Goal: Navigation & Orientation: Find specific page/section

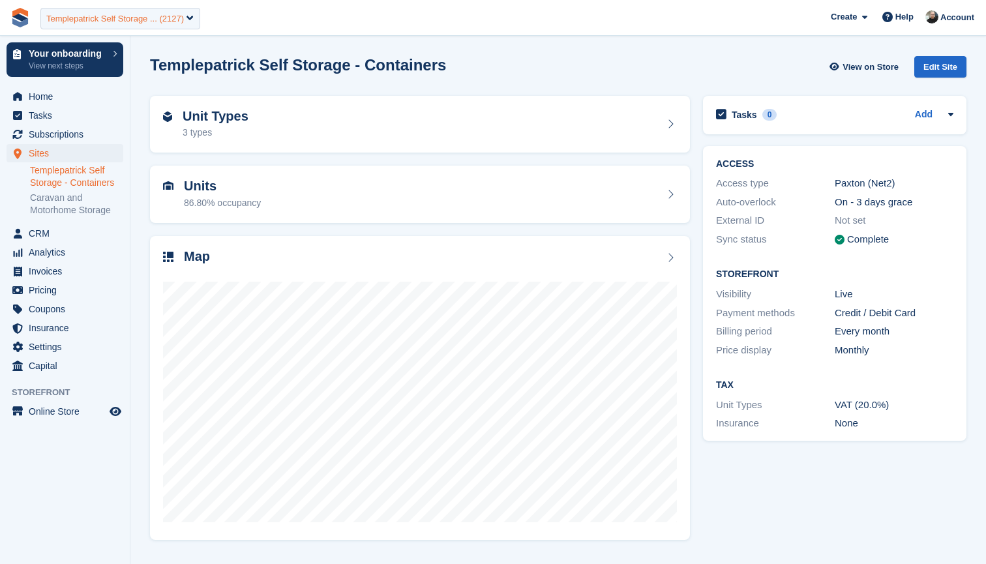
click at [143, 12] on div "Templepatrick Self Storage ... (2127)" at bounding box center [115, 18] width 138 height 13
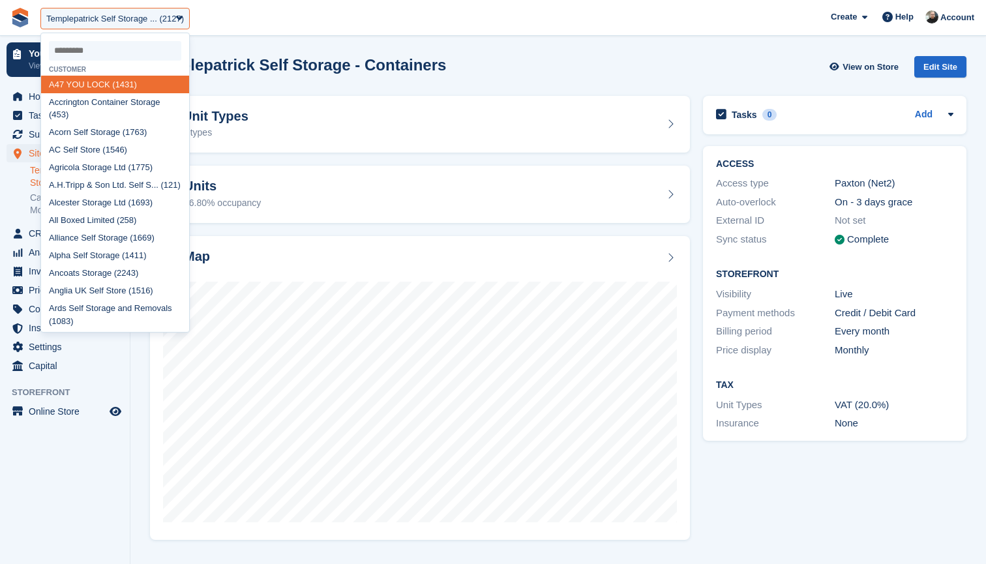
click at [104, 50] on input "select-one" at bounding box center [115, 51] width 132 height 20
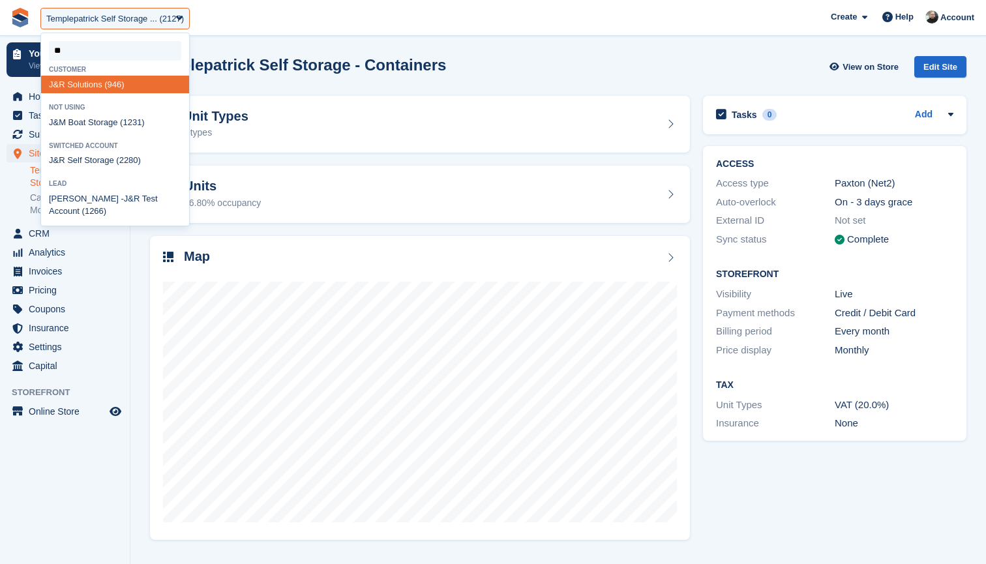
type input "***"
click at [83, 121] on div "J&R Self Storage (2280)" at bounding box center [115, 123] width 148 height 18
select select "****"
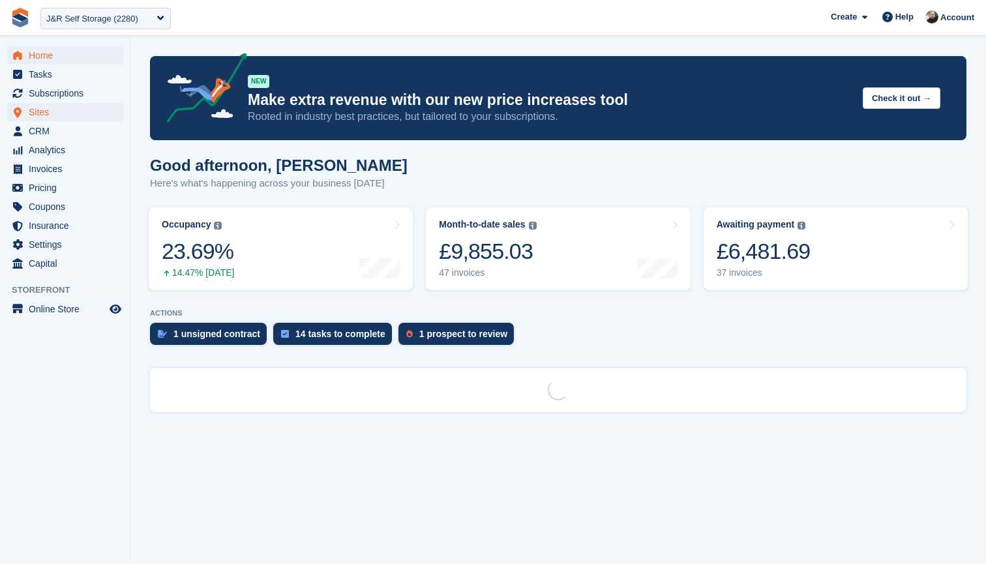
click at [50, 111] on span "Sites" at bounding box center [68, 112] width 78 height 18
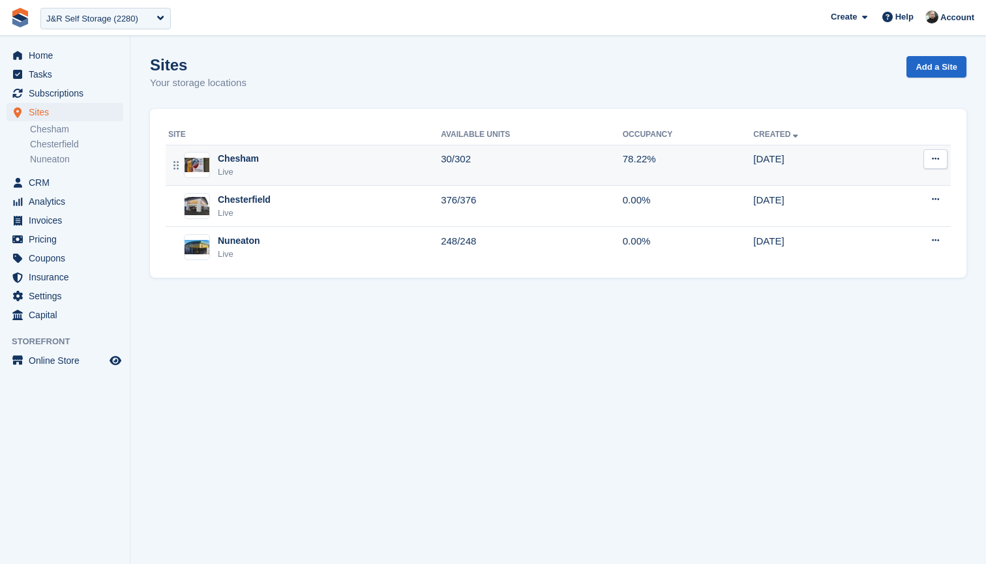
click at [325, 162] on div "Chesham Live" at bounding box center [304, 165] width 273 height 27
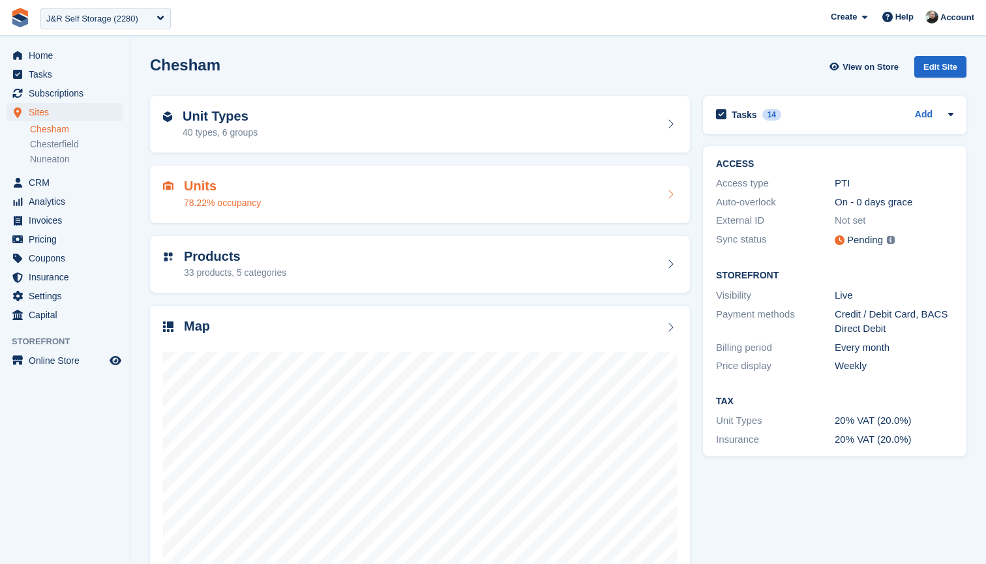
click at [340, 190] on div "Units 78.22% occupancy" at bounding box center [420, 194] width 514 height 31
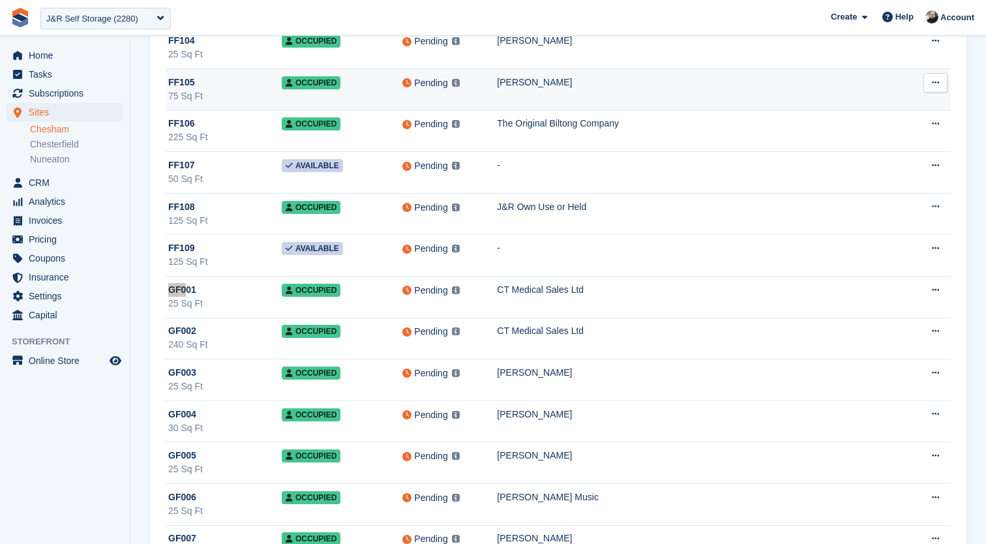
scroll to position [7520, 0]
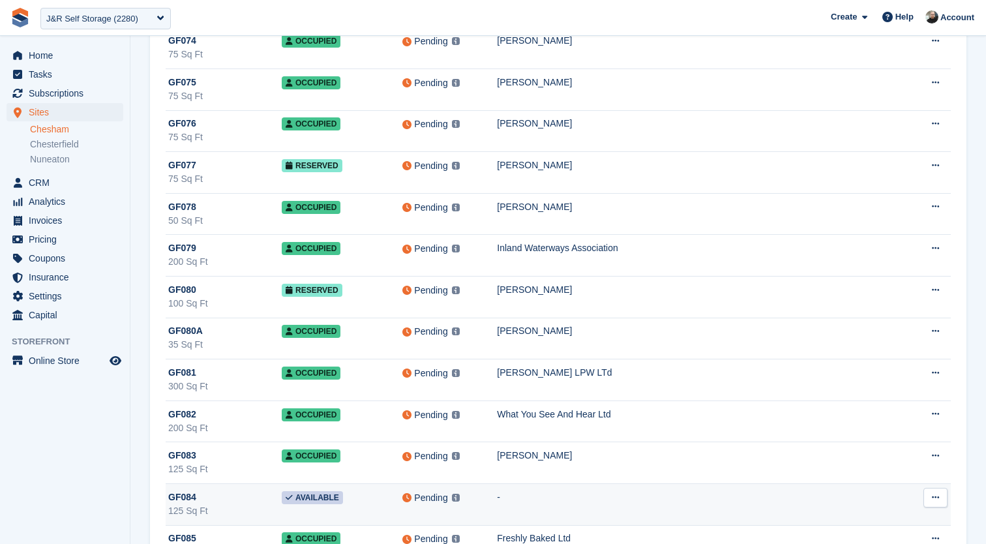
click at [616, 507] on td "-" at bounding box center [701, 504] width 408 height 42
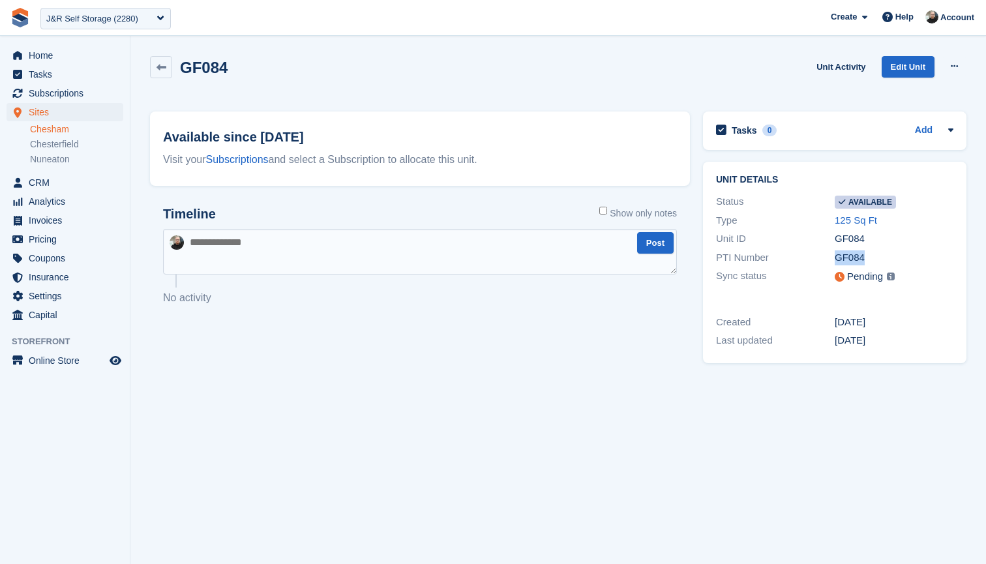
drag, startPoint x: 865, startPoint y: 258, endPoint x: 832, endPoint y: 259, distance: 32.6
click at [832, 259] on div "PTI Number GF084" at bounding box center [834, 257] width 237 height 19
click at [451, 74] on div "GF084 Unit Activity Edit Unit Make unavailable Delete unit" at bounding box center [558, 74] width 817 height 37
click at [157, 72] on icon at bounding box center [162, 68] width 10 height 10
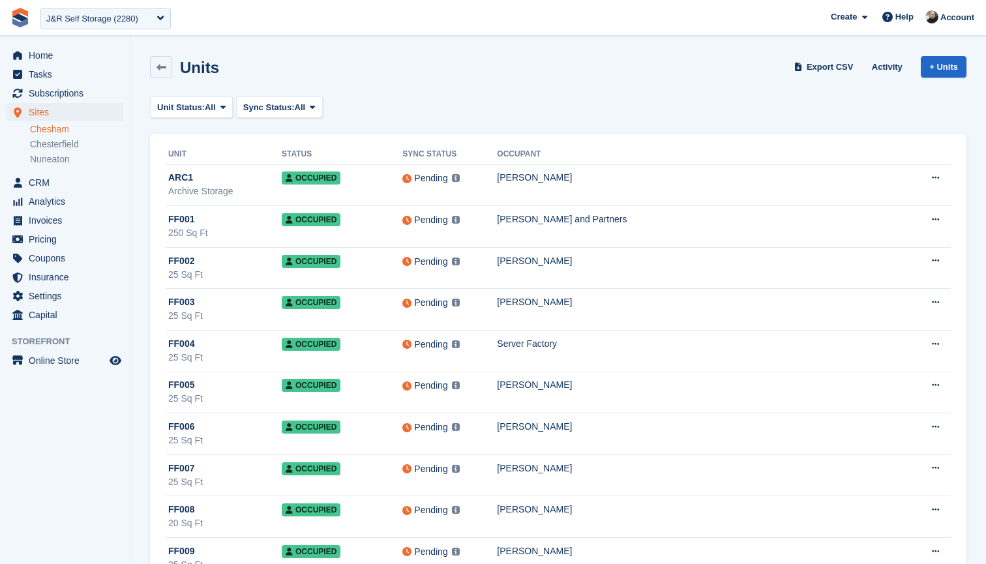
click at [559, 70] on div "Units Export CSV Activity + Units" at bounding box center [558, 67] width 817 height 22
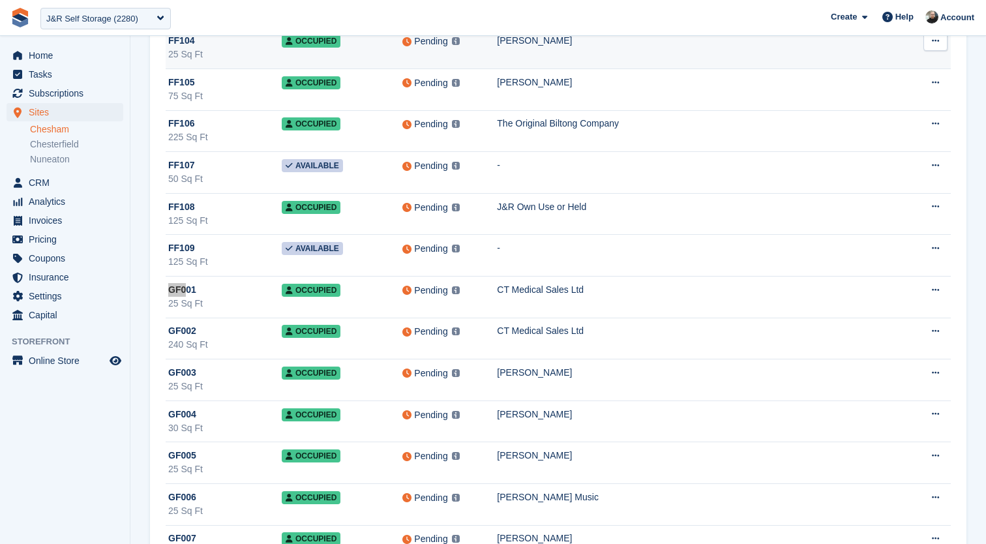
scroll to position [7147, 0]
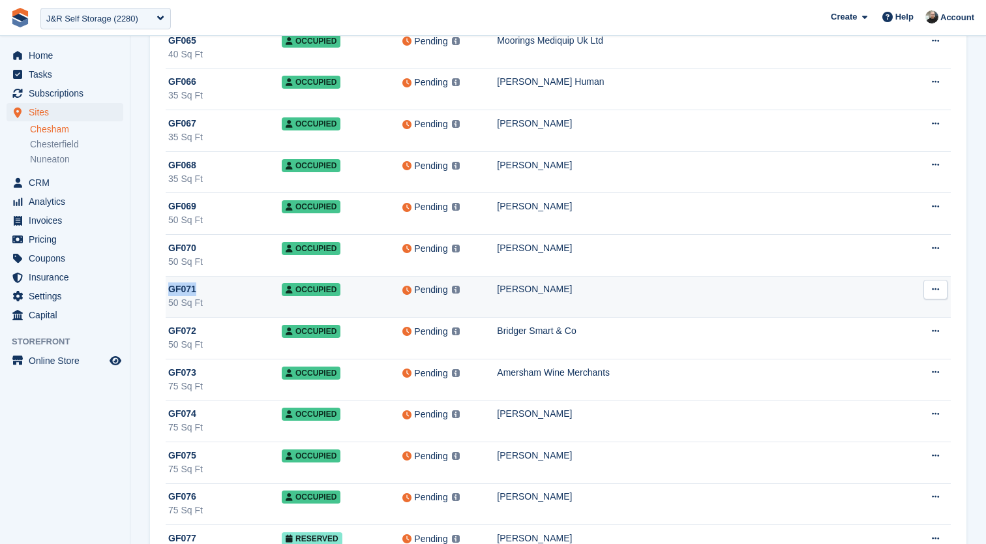
click at [250, 292] on div "GF071" at bounding box center [224, 289] width 113 height 14
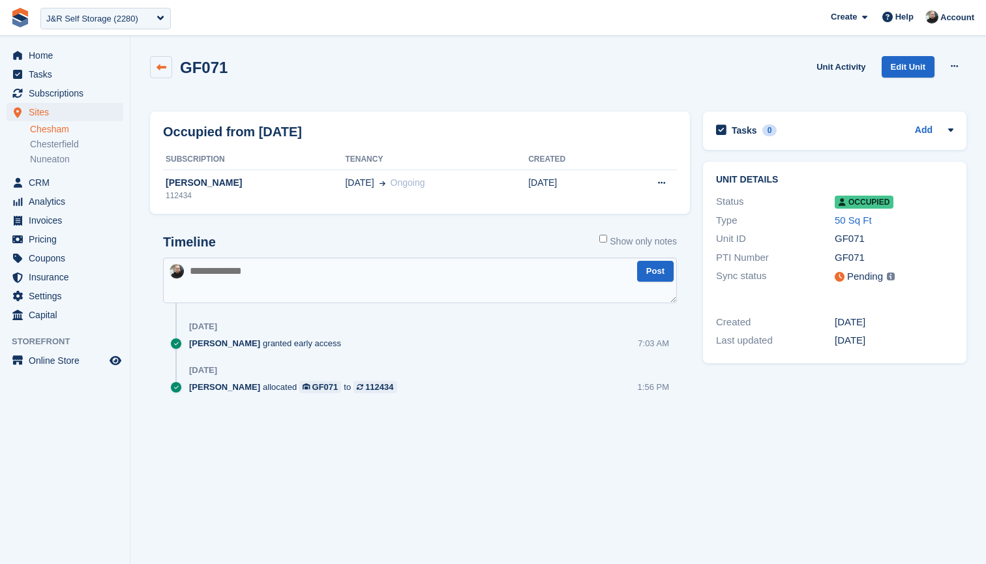
click at [160, 63] on icon at bounding box center [162, 68] width 10 height 10
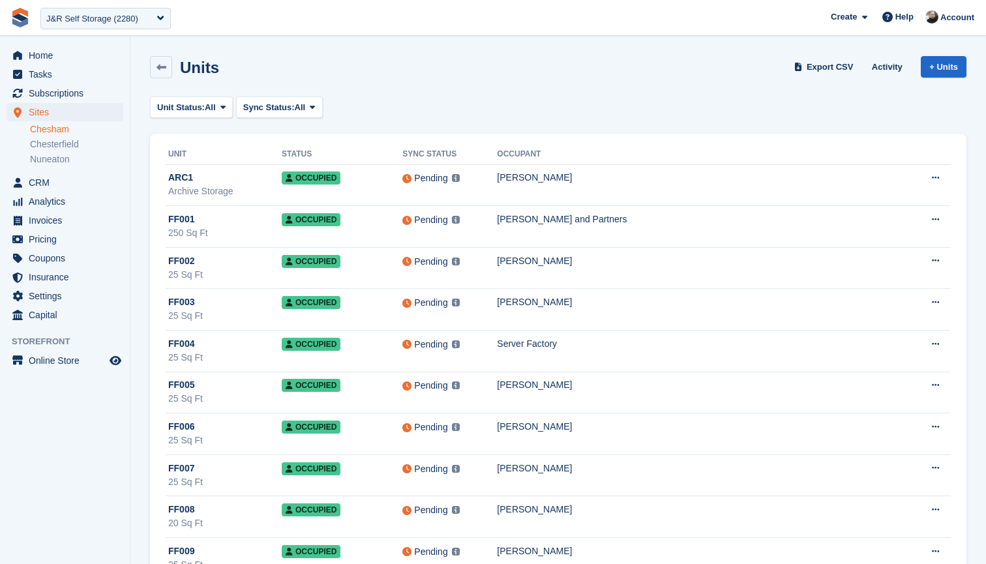
click at [365, 74] on div "Units Export CSV Activity + Units" at bounding box center [558, 67] width 817 height 22
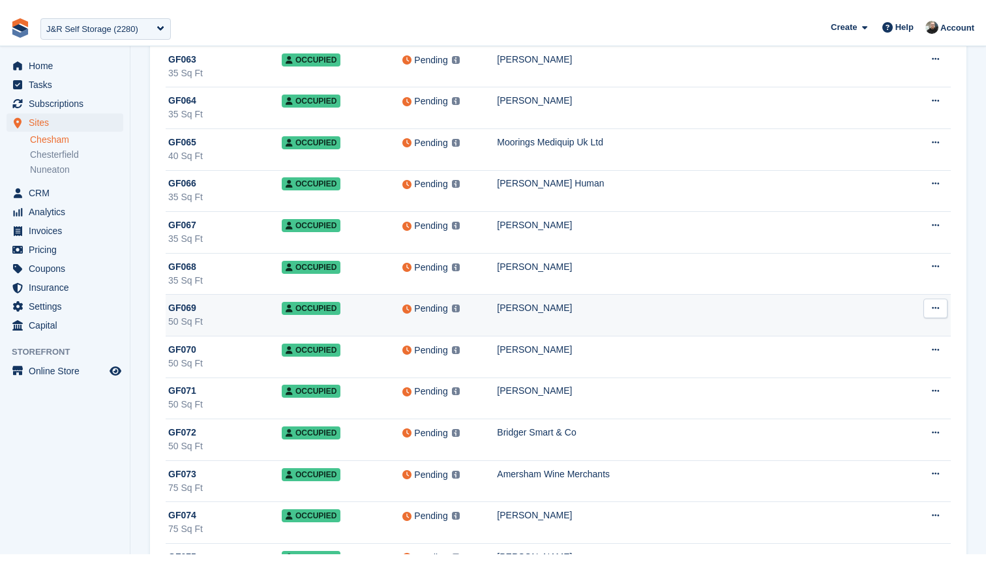
scroll to position [7046, 0]
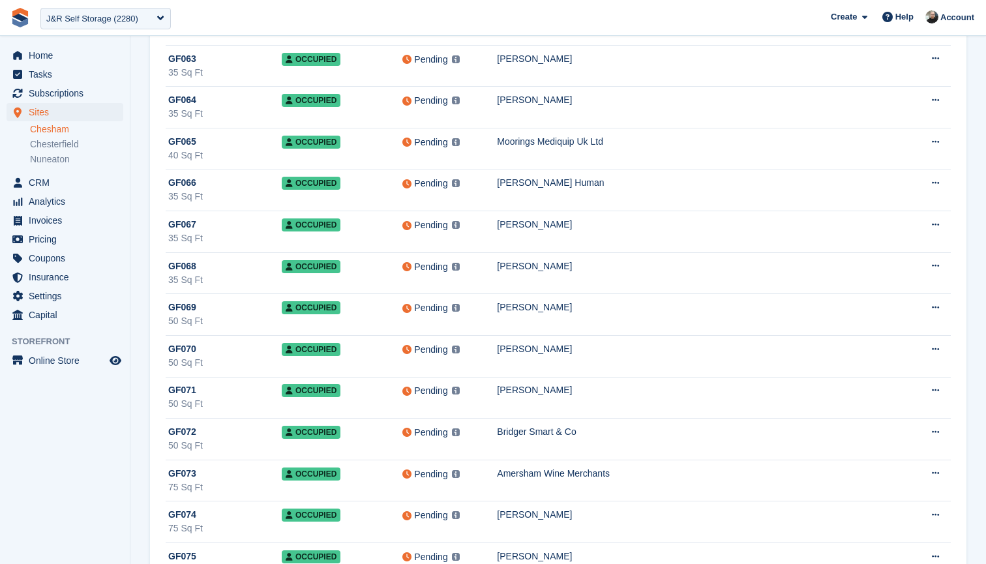
click at [492, 12] on span "**********" at bounding box center [493, 17] width 986 height 35
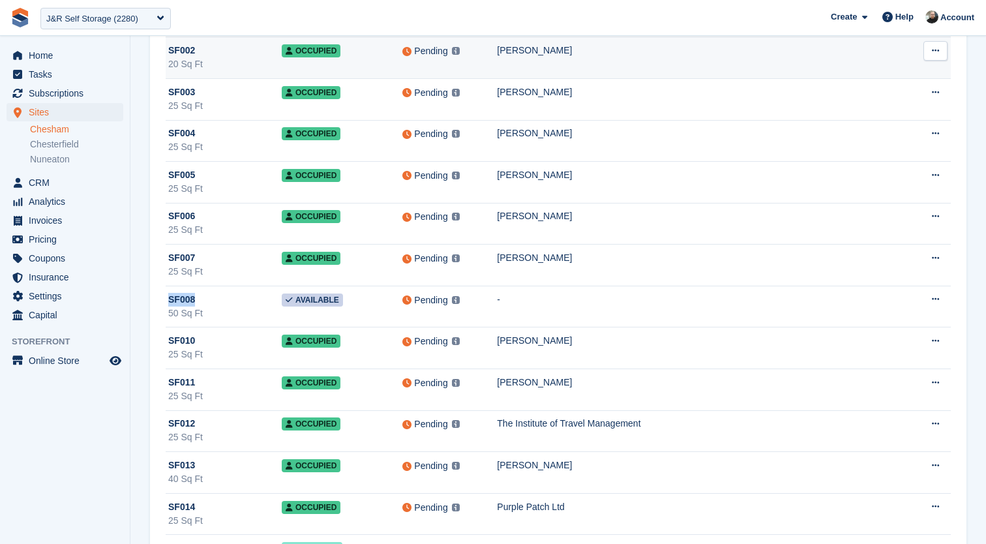
scroll to position [9251, 0]
